Goal: Task Accomplishment & Management: Use online tool/utility

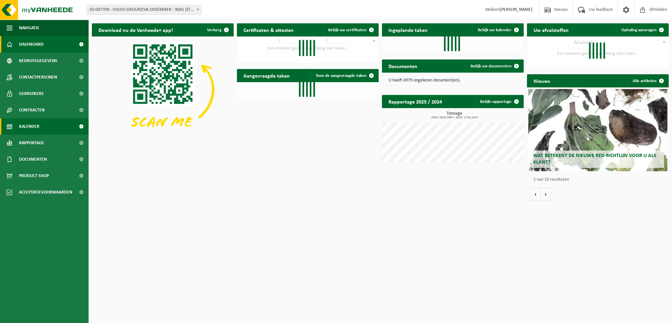
click at [43, 129] on link "Kalender" at bounding box center [44, 126] width 89 height 16
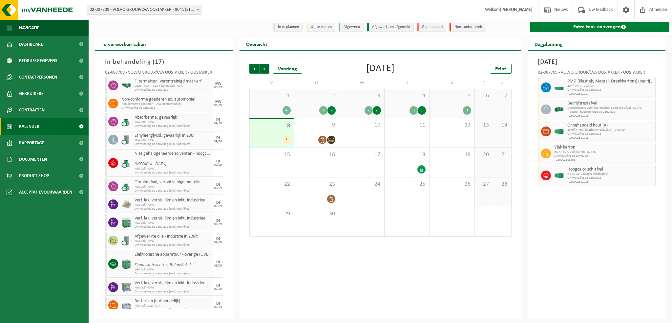
click at [580, 26] on link "Extra taak aanvragen" at bounding box center [599, 27] width 139 height 11
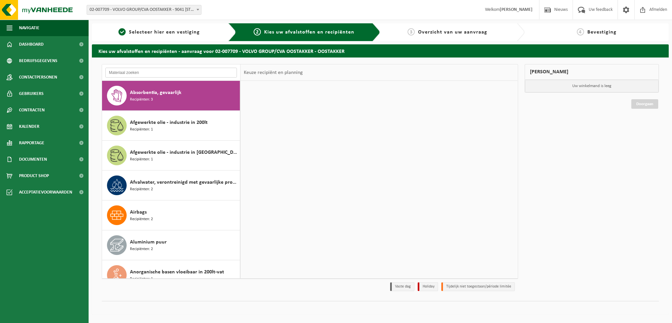
click at [138, 75] on input "text" at bounding box center [171, 73] width 132 height 10
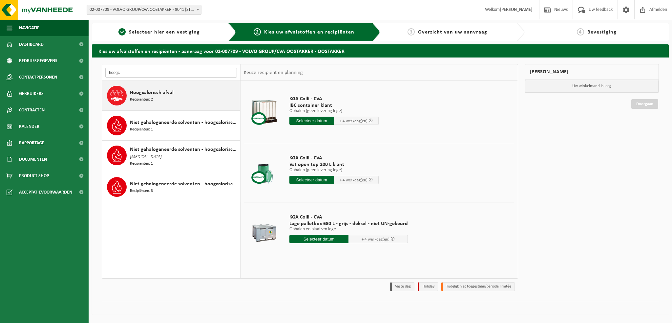
type input "hoogc"
click at [155, 95] on span "Hoogcalorisch afval" at bounding box center [152, 93] width 44 height 8
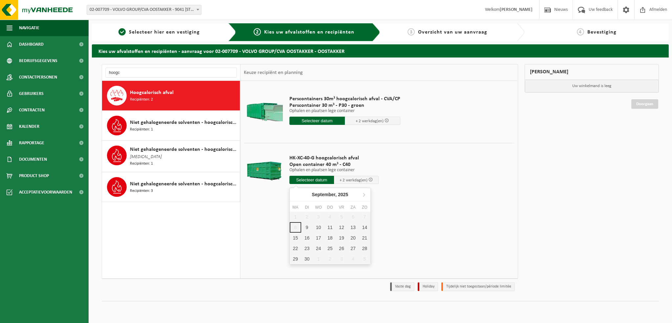
click at [308, 179] on input "text" at bounding box center [311, 180] width 45 height 8
click at [307, 225] on div "9" at bounding box center [306, 227] width 11 height 11
type input "Van 2025-09-09"
type input "2025-09-09"
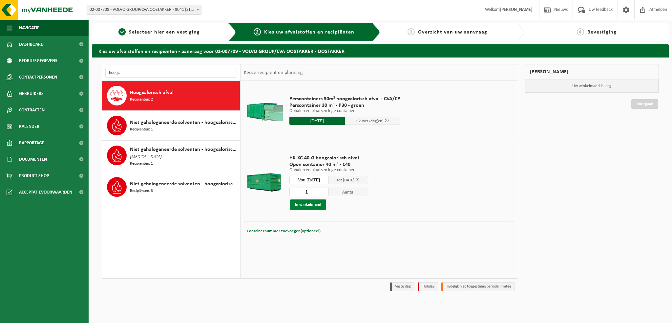
click at [305, 203] on button "In winkelmand" at bounding box center [308, 204] width 36 height 11
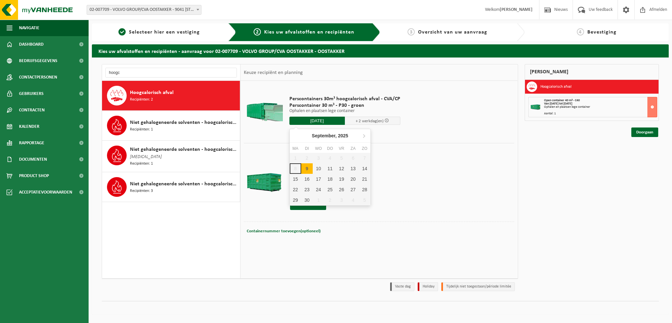
click at [321, 120] on input "2025-09-09" at bounding box center [316, 121] width 55 height 8
click at [307, 168] on div "9" at bounding box center [306, 168] width 11 height 11
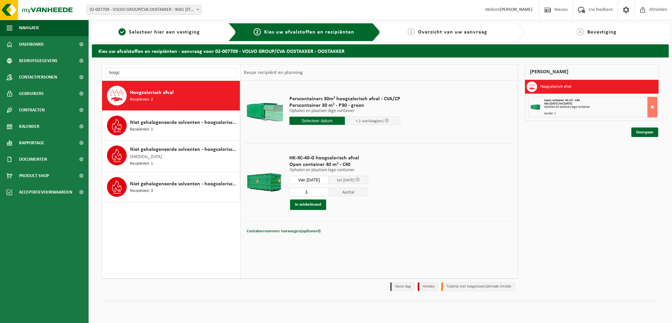
click at [441, 186] on td "HK-XC-40-G hoogcalorisch afval Open container 40 m³ - C40 Ophalen en plaatsen l…" at bounding box center [400, 182] width 230 height 78
click at [310, 120] on input "text" at bounding box center [316, 121] width 55 height 8
click at [306, 166] on div "9" at bounding box center [306, 168] width 11 height 11
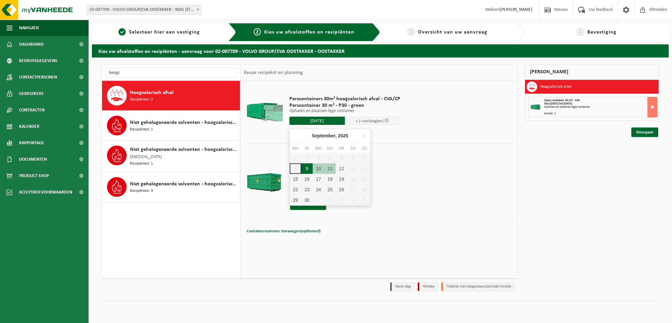
type input "Van 2025-09-09"
type input "2025-09-09"
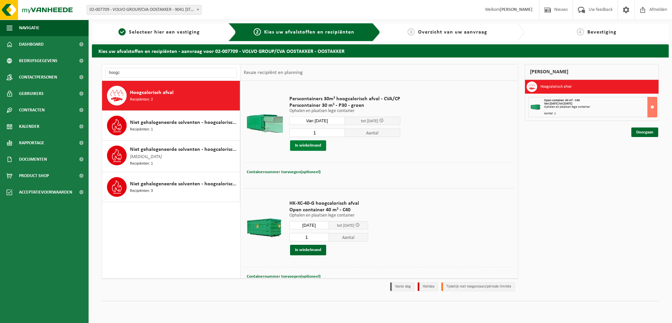
click at [302, 144] on button "In winkelmand" at bounding box center [308, 145] width 36 height 11
click at [123, 72] on input "hoogc" at bounding box center [171, 73] width 132 height 10
type input "h"
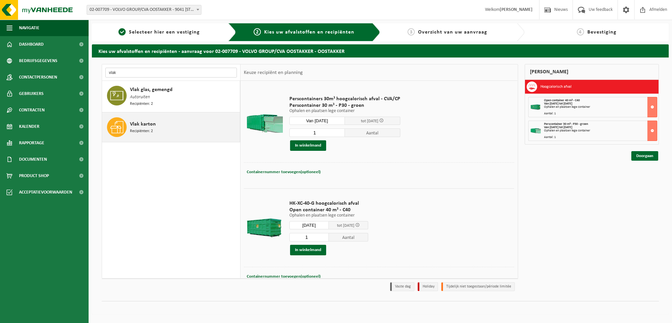
type input "vlak"
click at [144, 128] on span "Recipiënten: 2" at bounding box center [141, 131] width 23 height 6
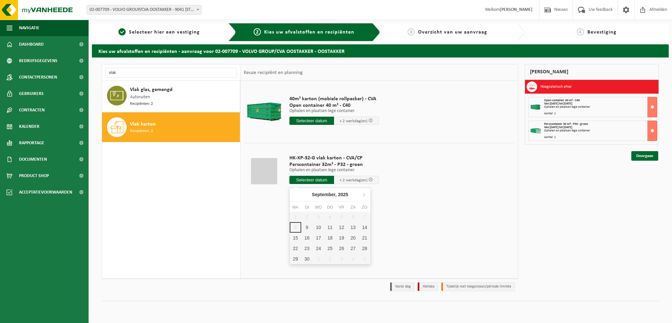
click at [316, 181] on input "text" at bounding box center [311, 180] width 45 height 8
click at [306, 226] on div "9" at bounding box center [306, 227] width 11 height 11
type input "Van 2025-09-09"
type input "2025-09-09"
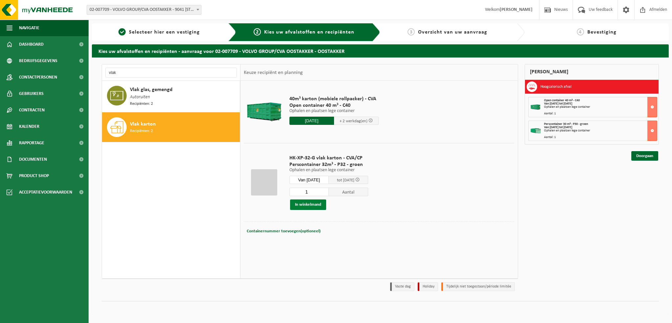
click at [305, 203] on button "In winkelmand" at bounding box center [308, 204] width 36 height 11
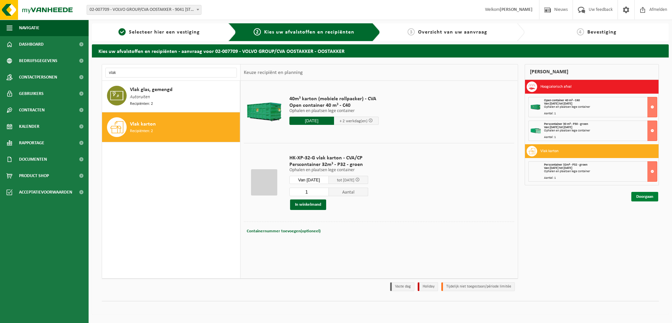
click at [645, 196] on link "Doorgaan" at bounding box center [645, 197] width 27 height 10
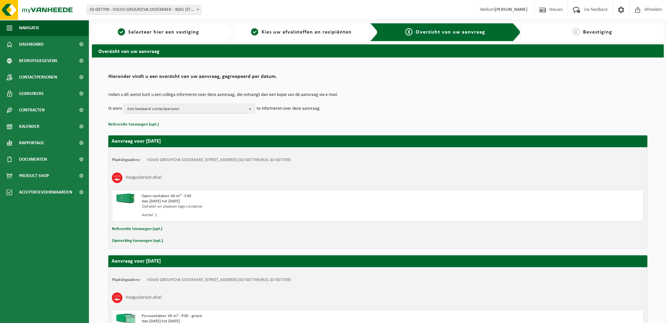
click at [253, 109] on b "button" at bounding box center [252, 108] width 6 height 9
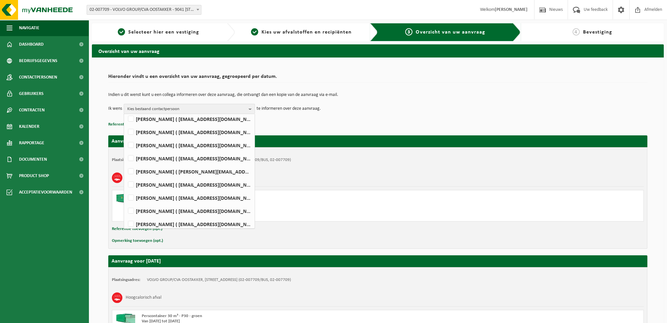
scroll to position [357, 0]
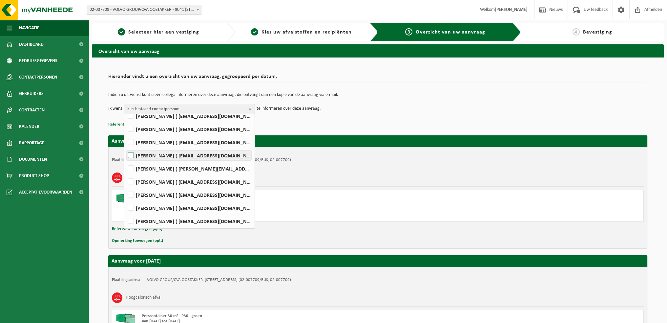
click at [130, 154] on label "WIM VEIRMAN ( wim.veirman@volvo.com )" at bounding box center [189, 155] width 125 height 10
click at [126, 147] on input "WIM VEIRMAN ( wim.veirman@volvo.com )" at bounding box center [125, 147] width 0 height 0
checkbox input "true"
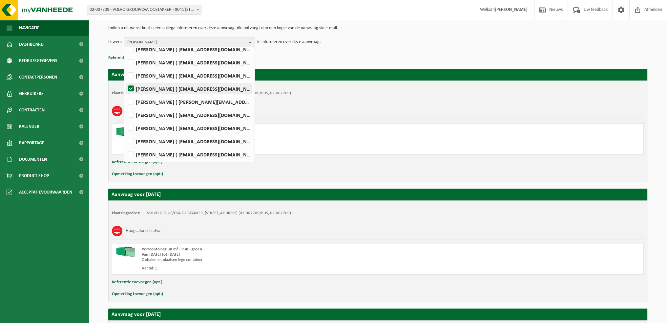
scroll to position [197, 0]
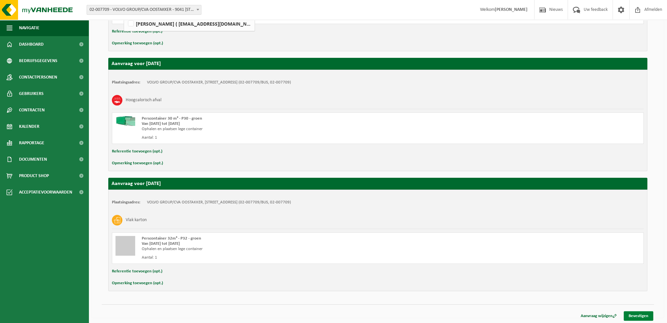
click at [636, 311] on link "Bevestigen" at bounding box center [639, 316] width 30 height 10
